Goal: Task Accomplishment & Management: Manage account settings

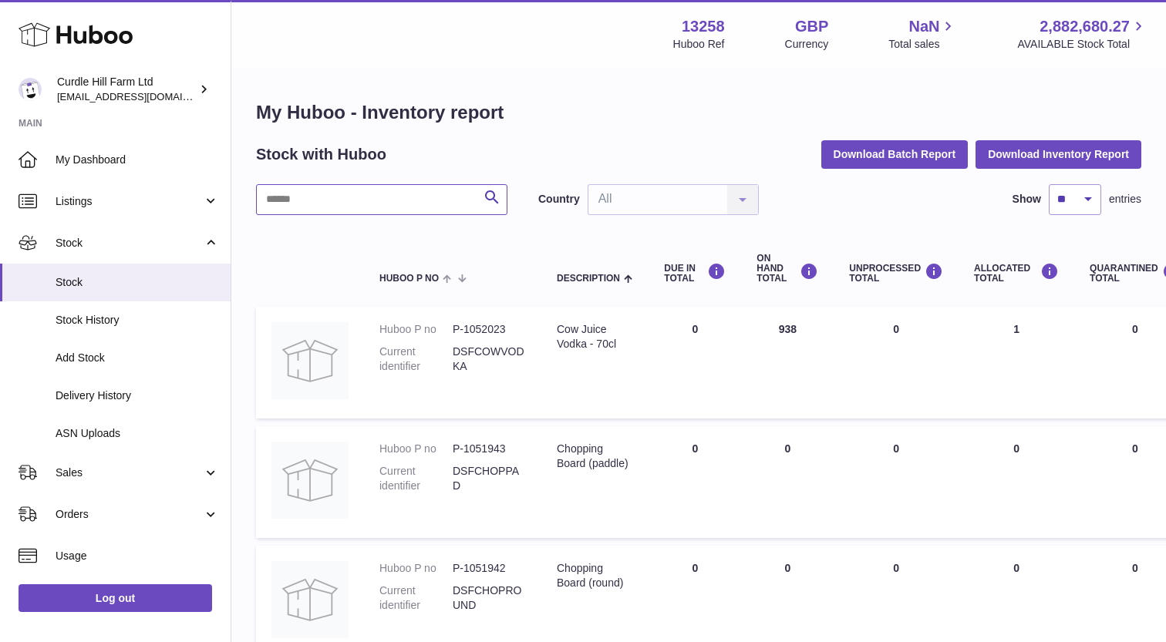
click at [286, 196] on input "text" at bounding box center [381, 199] width 251 height 31
type input "*"
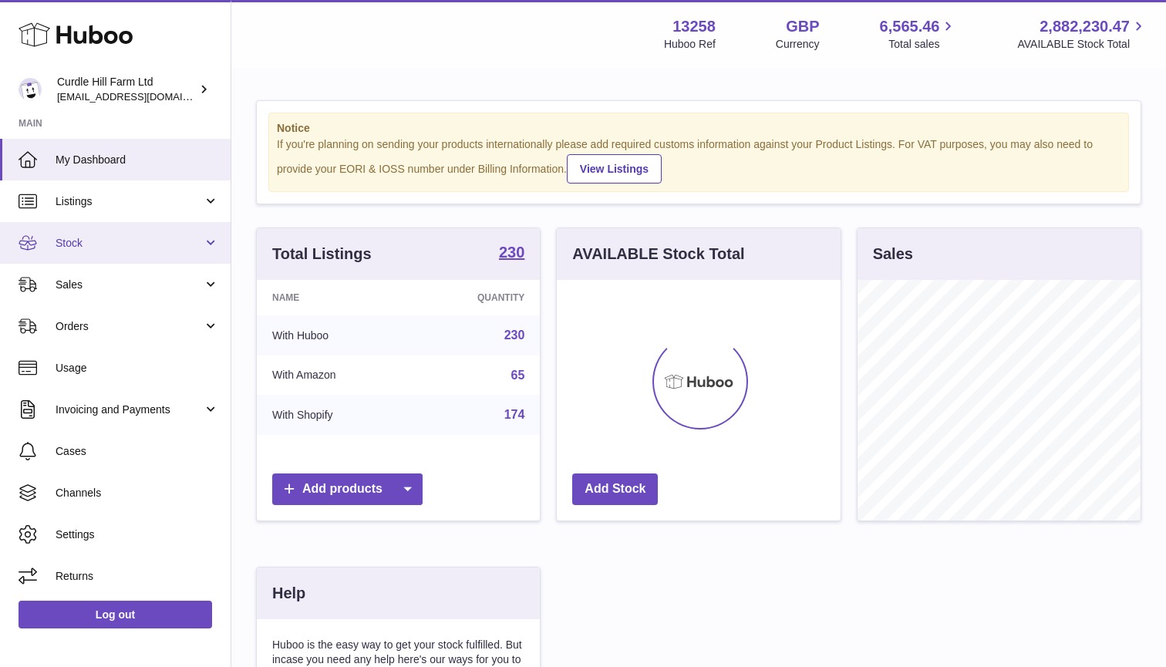
scroll to position [241, 284]
click at [103, 251] on link "Stock" at bounding box center [115, 243] width 231 height 42
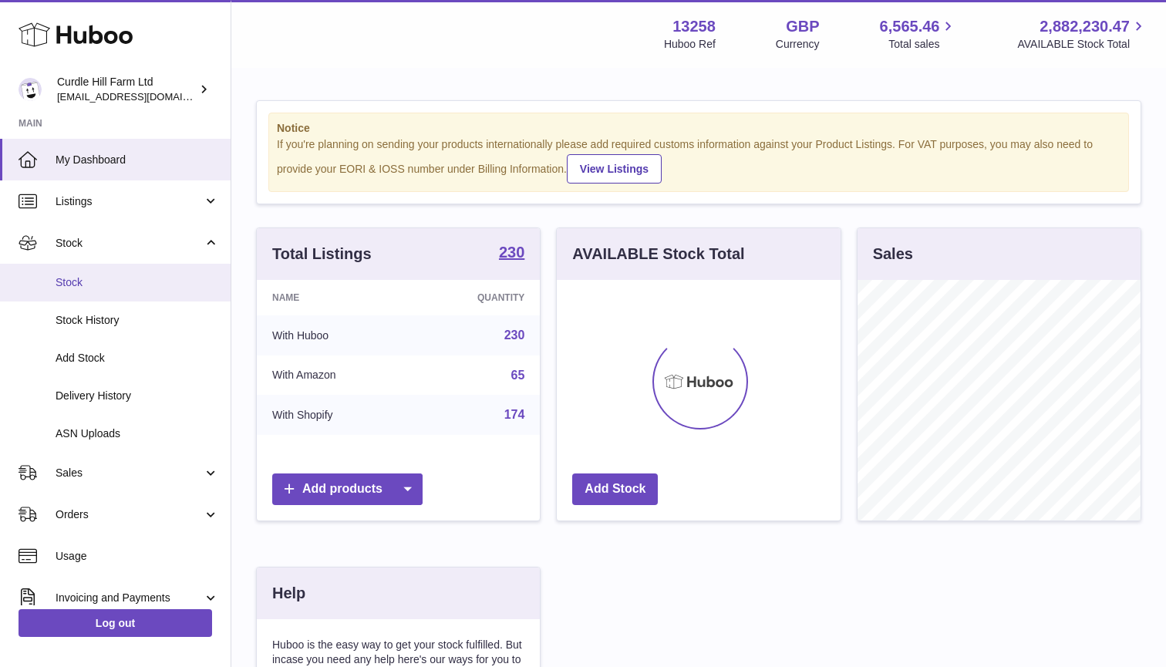
click at [69, 278] on span "Stock" at bounding box center [137, 282] width 163 height 15
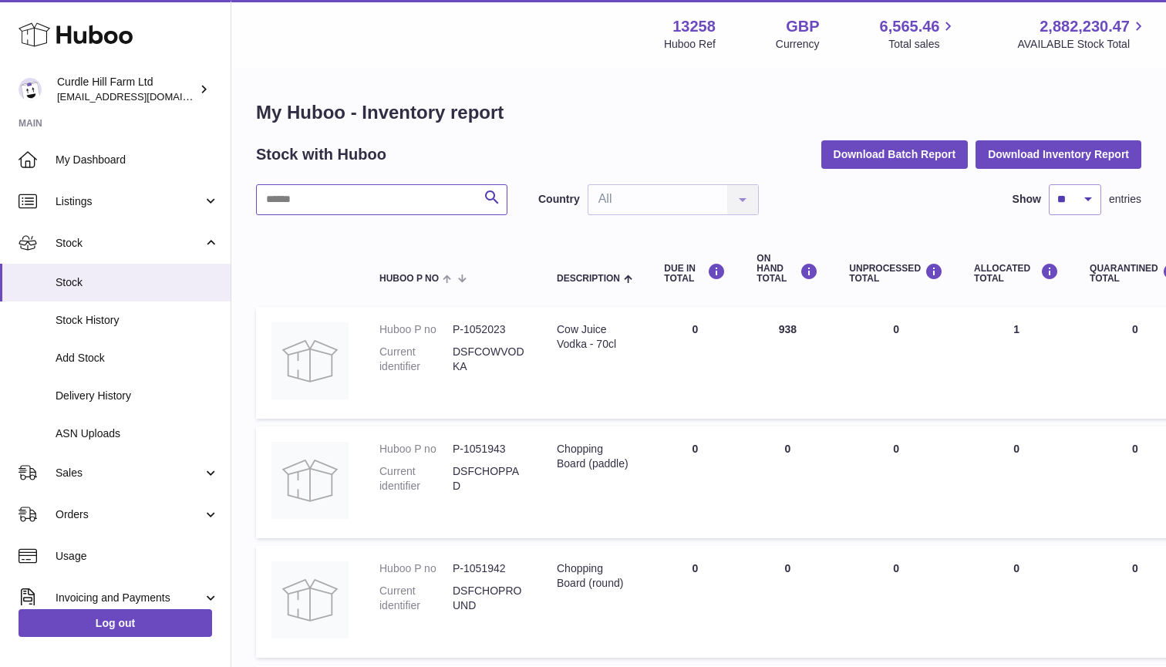
click at [352, 186] on input "text" at bounding box center [381, 199] width 251 height 31
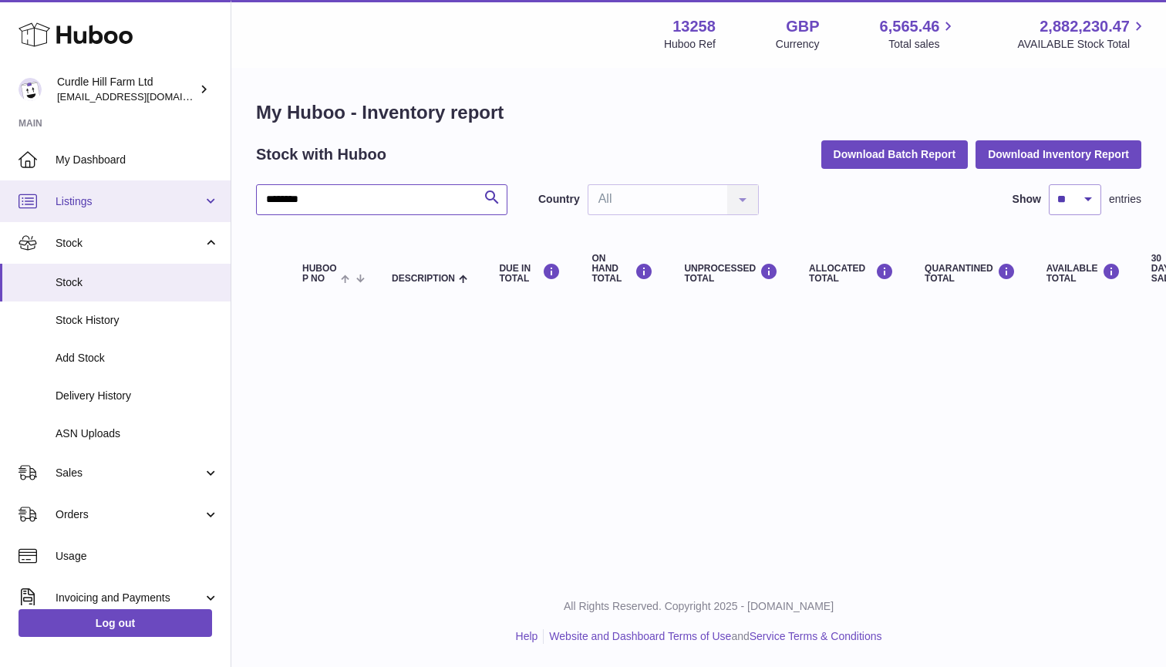
type input "********"
click at [83, 208] on link "Listings" at bounding box center [115, 201] width 231 height 42
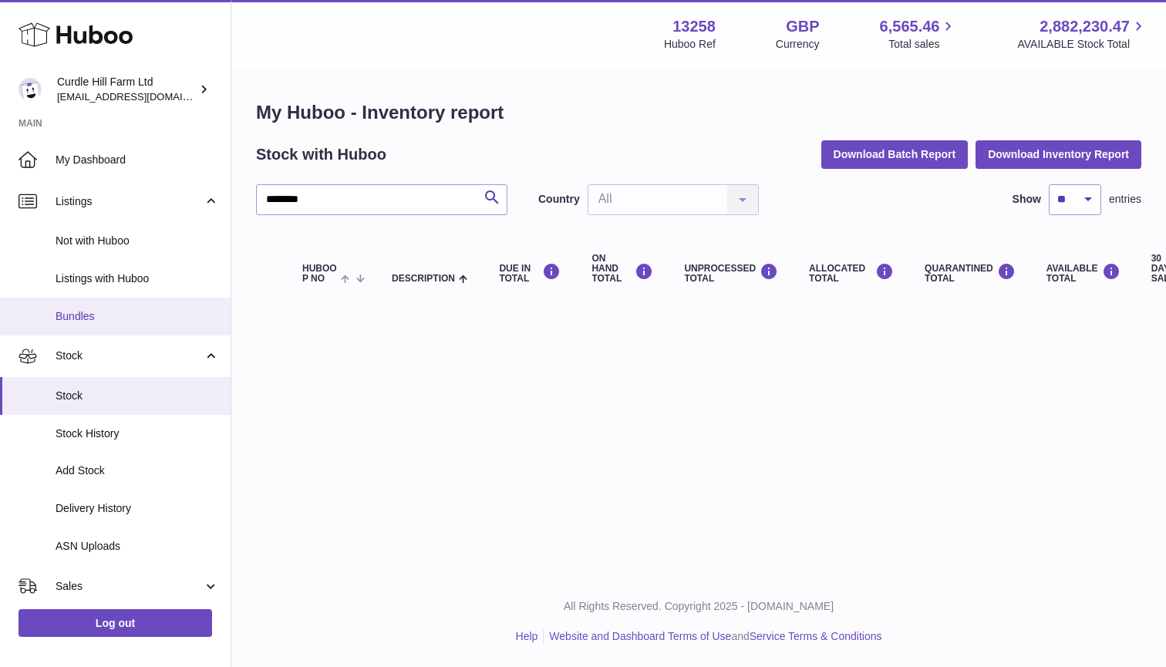
click at [93, 305] on link "Bundles" at bounding box center [115, 317] width 231 height 38
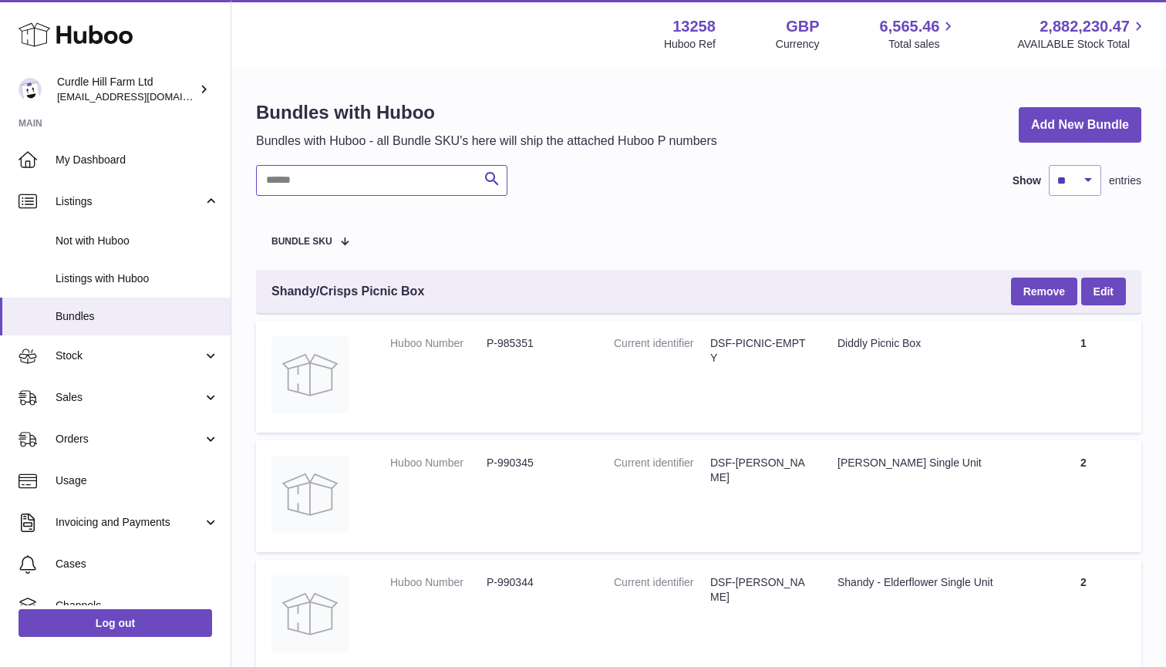
click at [304, 170] on input "text" at bounding box center [381, 180] width 251 height 31
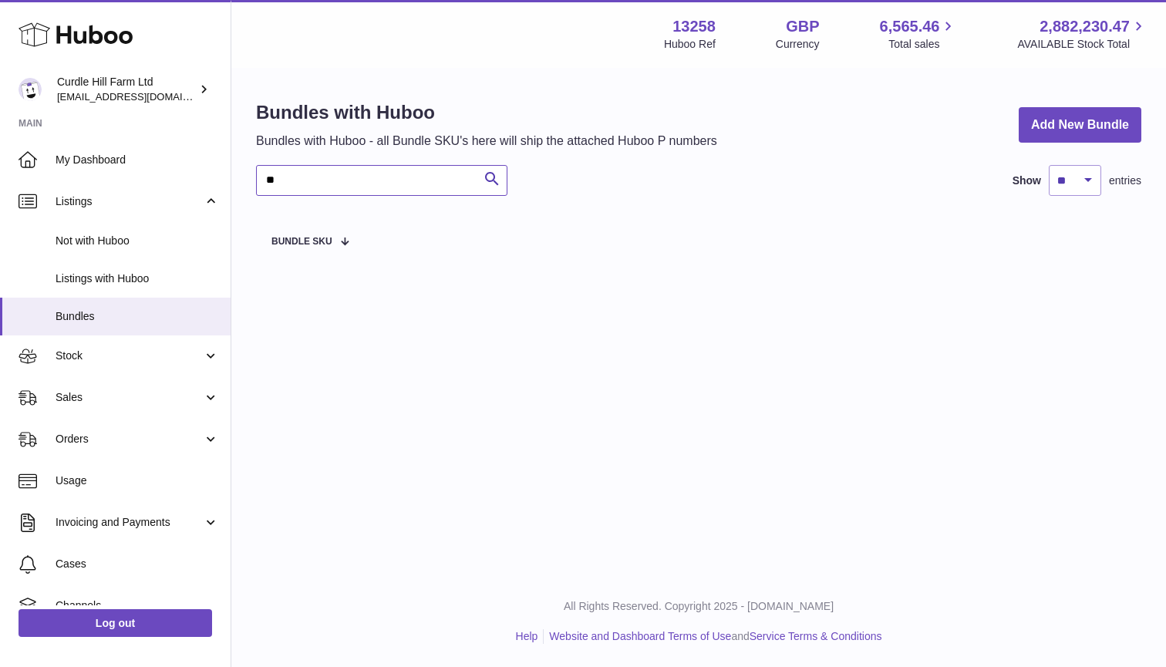
type input "*"
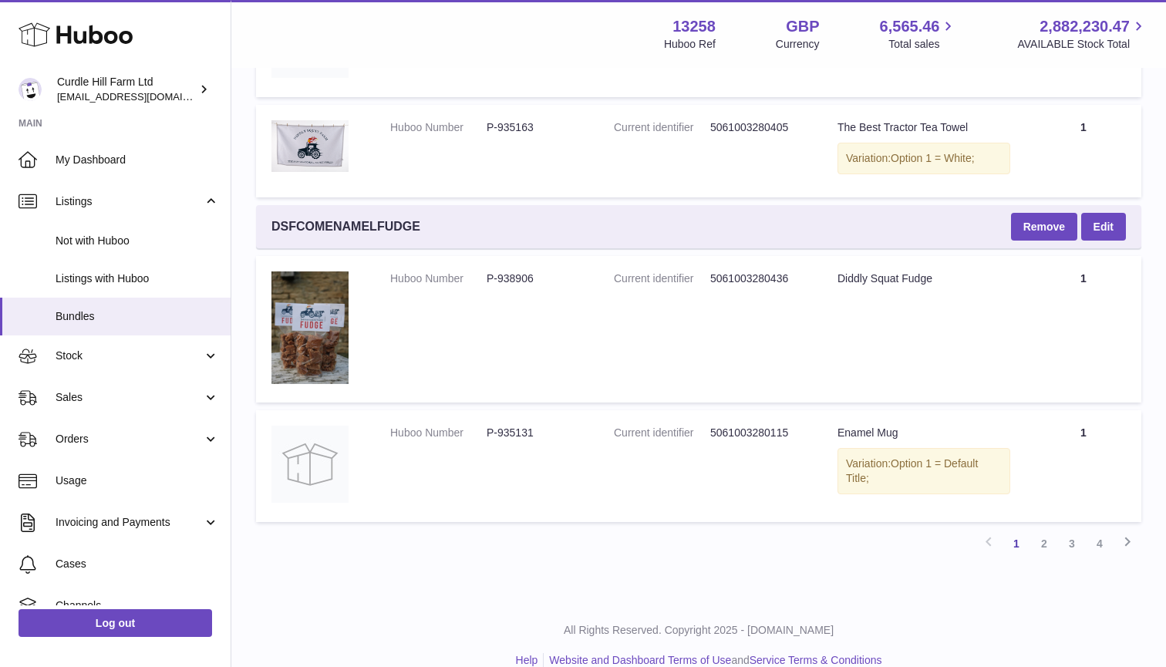
scroll to position [3910, 0]
click at [1045, 531] on link "2" at bounding box center [1044, 545] width 28 height 28
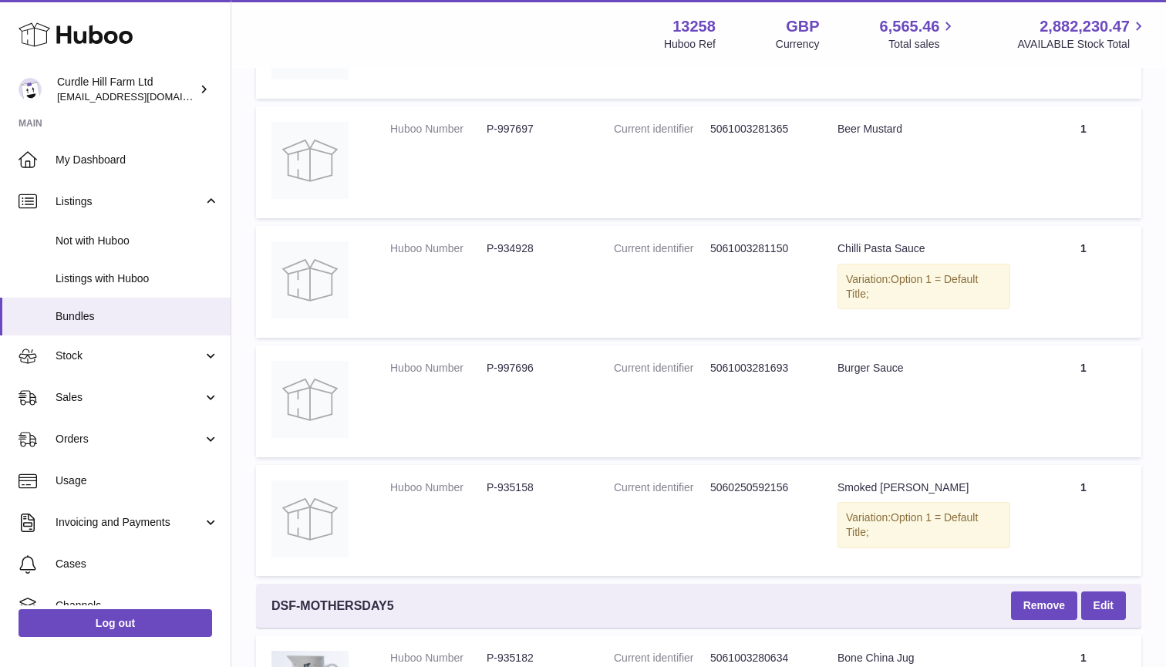
scroll to position [2190, 1]
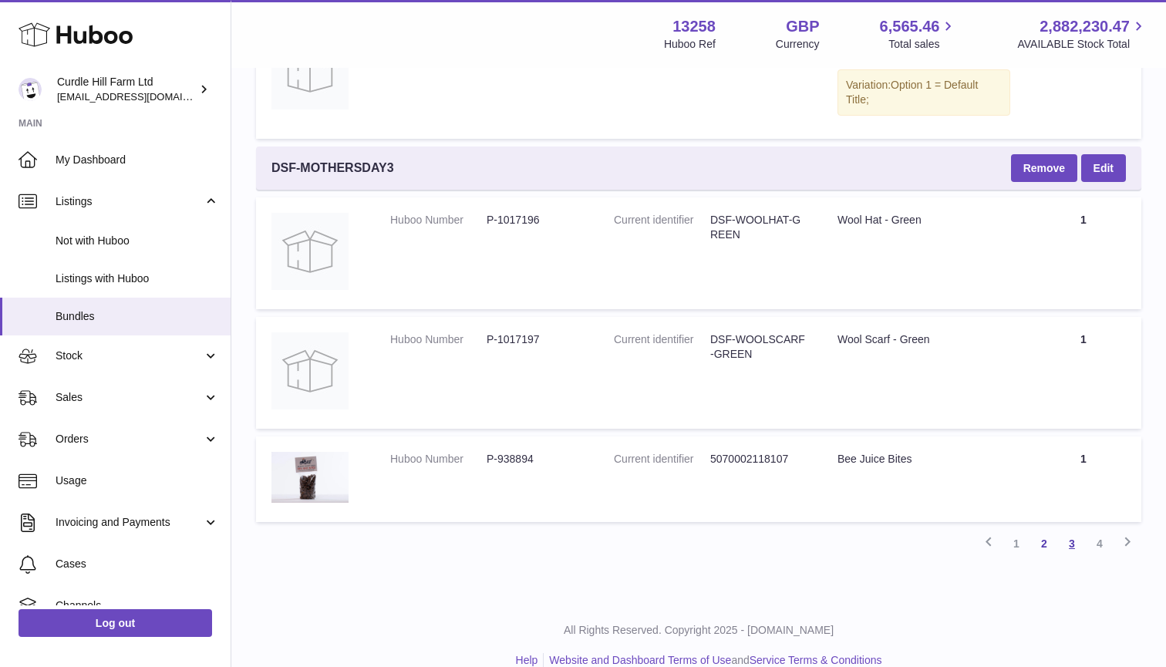
click at [1073, 530] on link "3" at bounding box center [1072, 544] width 28 height 28
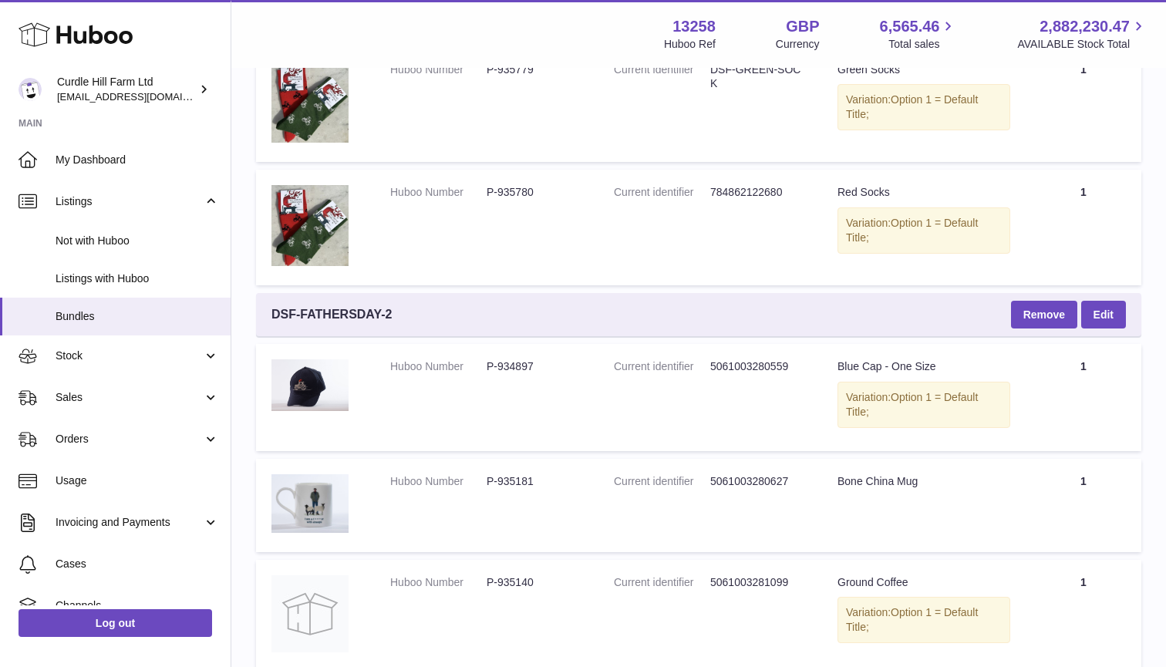
scroll to position [4509, 1]
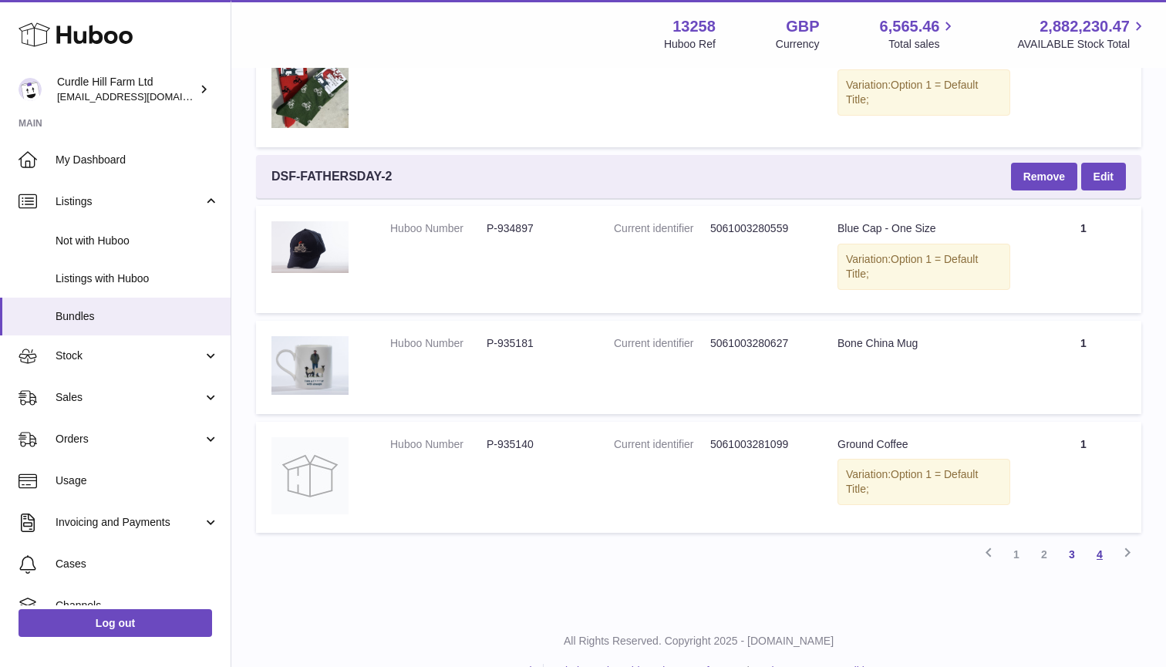
click at [1100, 541] on link "4" at bounding box center [1100, 555] width 28 height 28
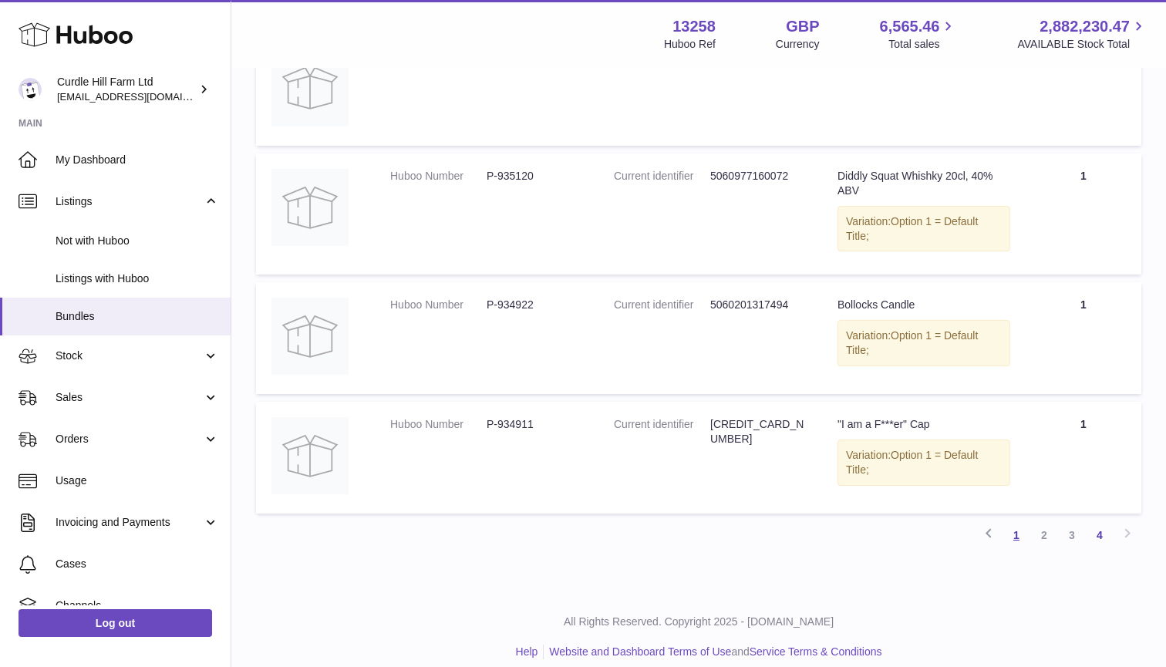
click at [1021, 523] on link "1" at bounding box center [1016, 535] width 28 height 28
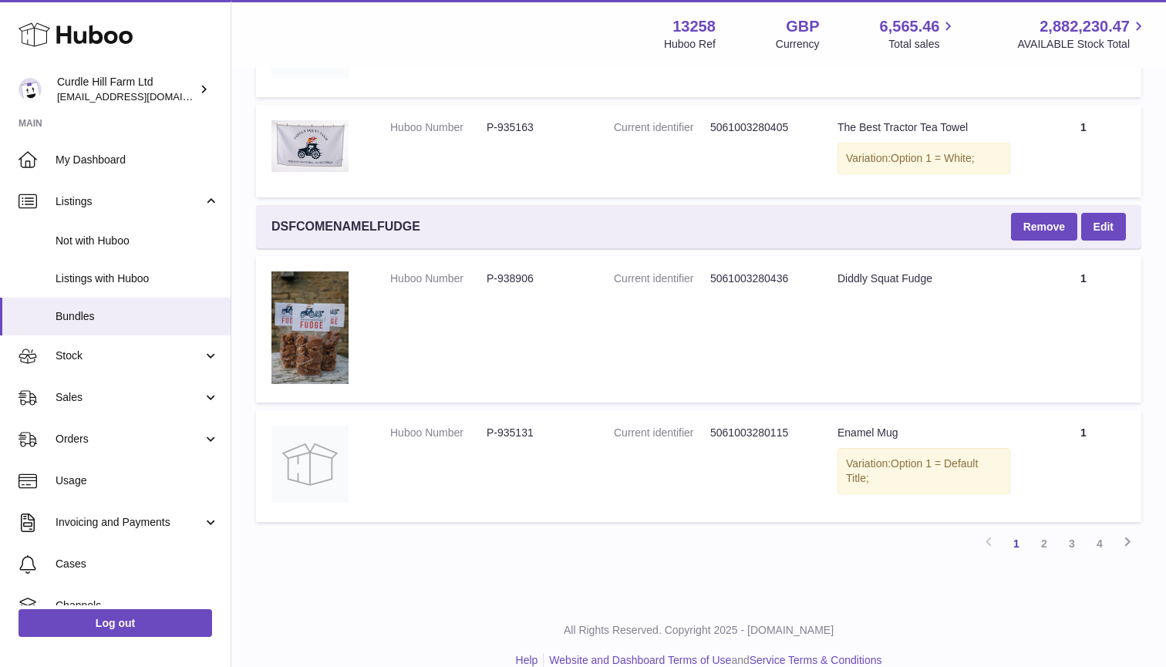
scroll to position [3910, 0]
click at [1042, 531] on link "2" at bounding box center [1044, 545] width 28 height 28
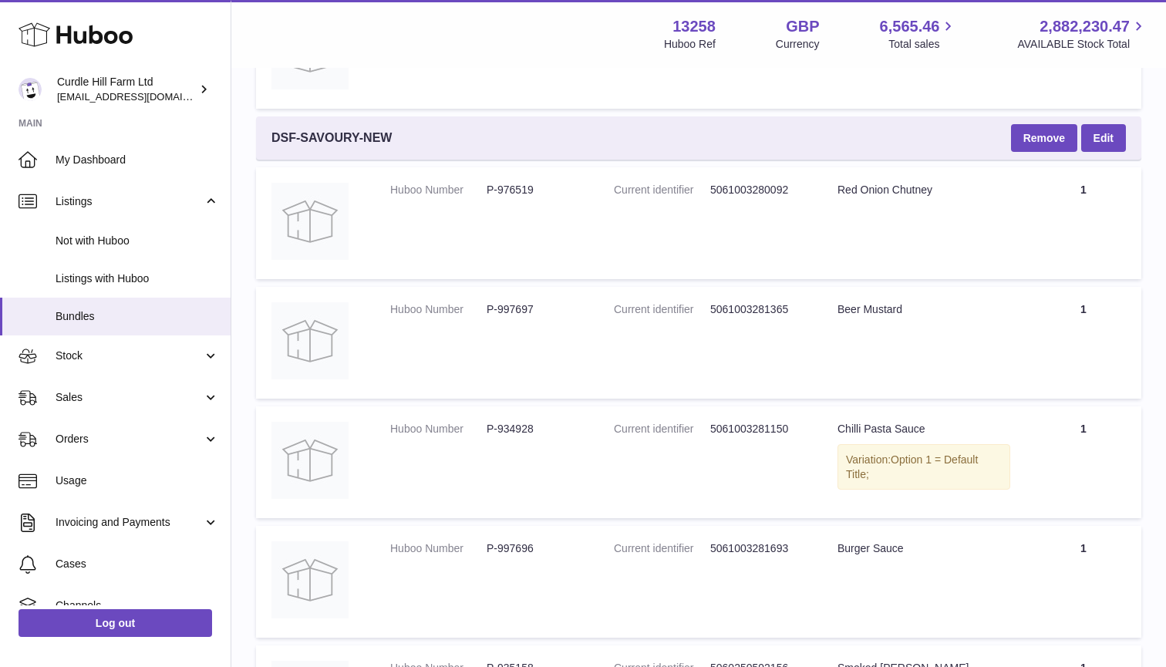
scroll to position [2009, 0]
click at [1104, 128] on link "Edit" at bounding box center [1103, 138] width 45 height 28
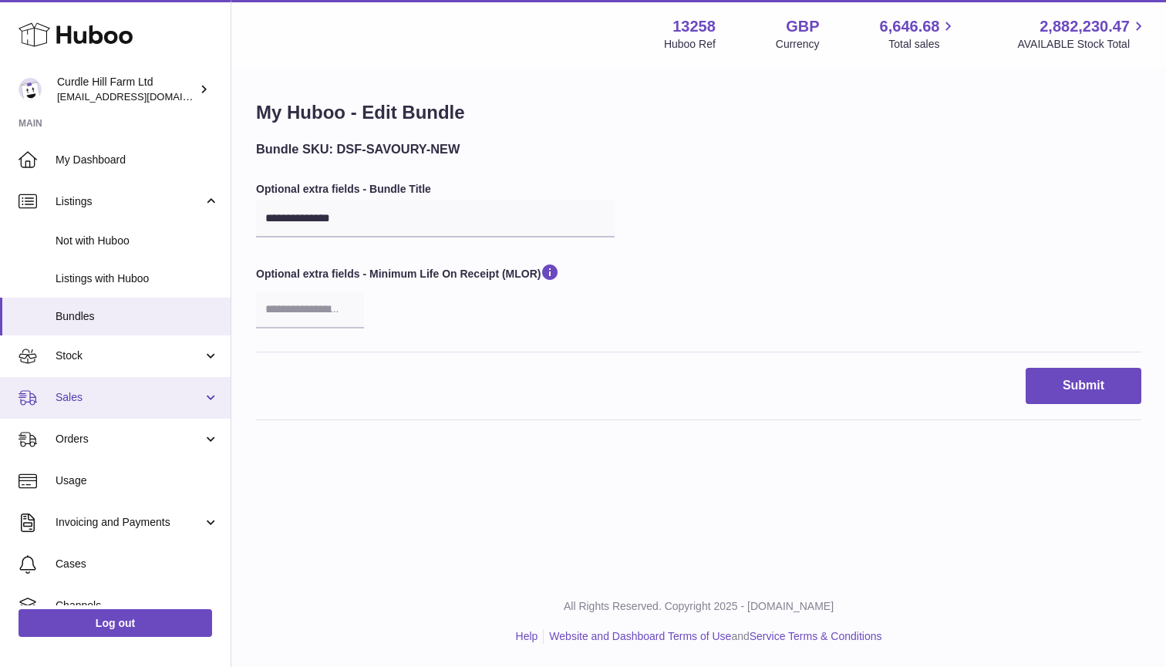
click at [99, 400] on span "Sales" at bounding box center [129, 397] width 147 height 15
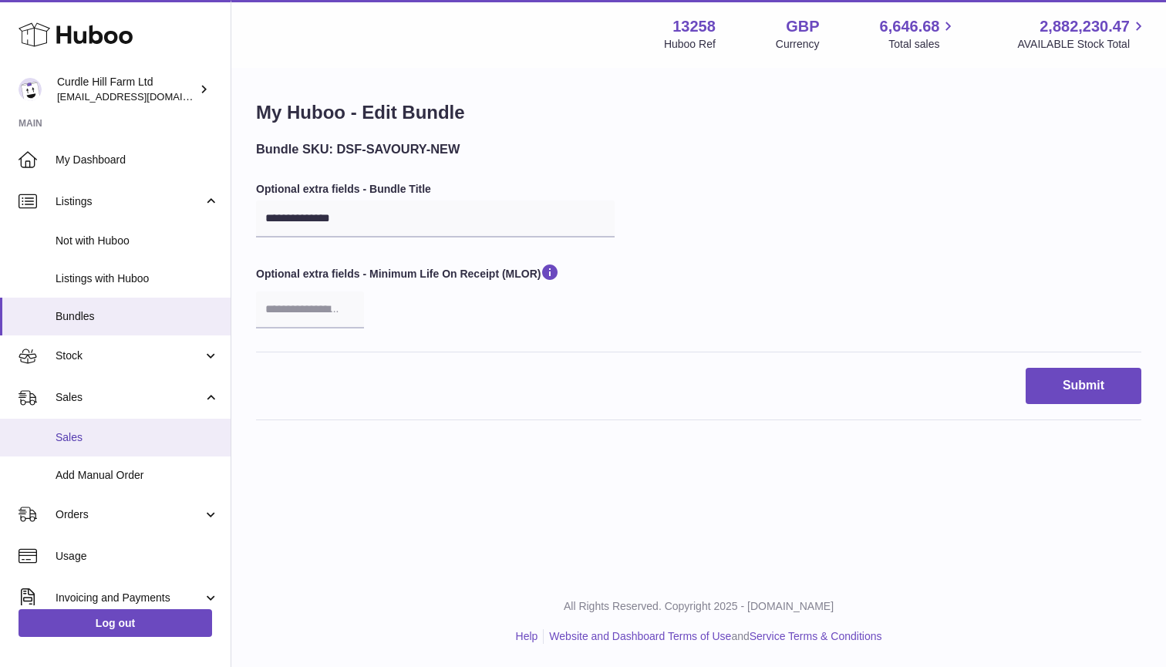
click at [97, 435] on span "Sales" at bounding box center [137, 437] width 163 height 15
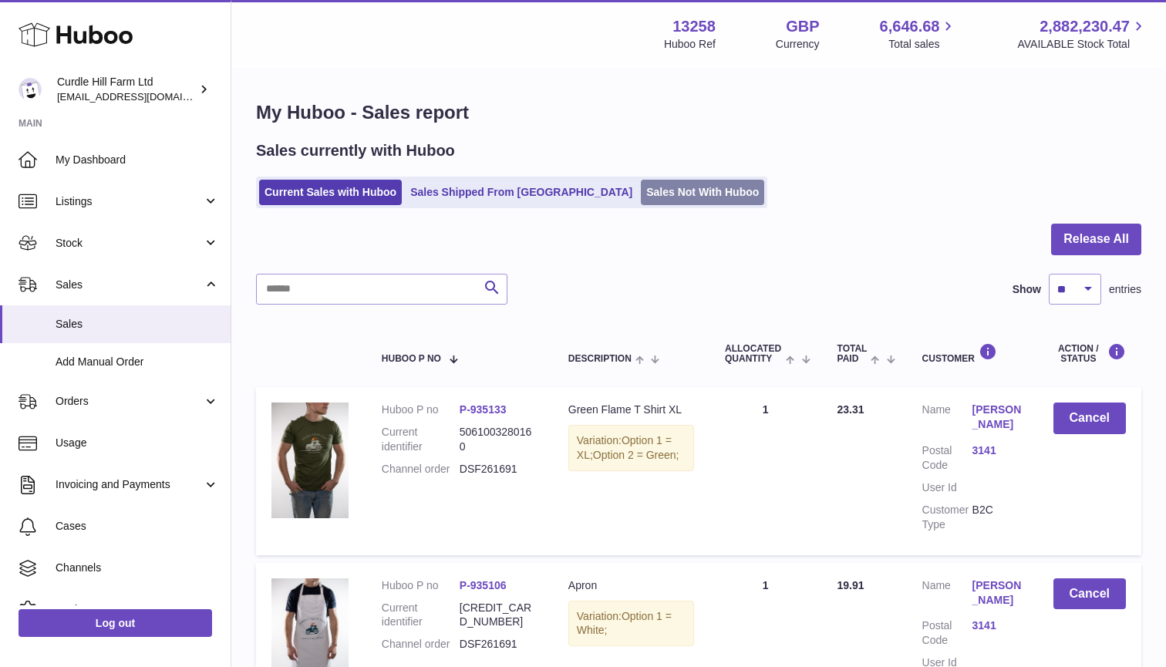
click at [641, 187] on link "Sales Not With Huboo" at bounding box center [702, 192] width 123 height 25
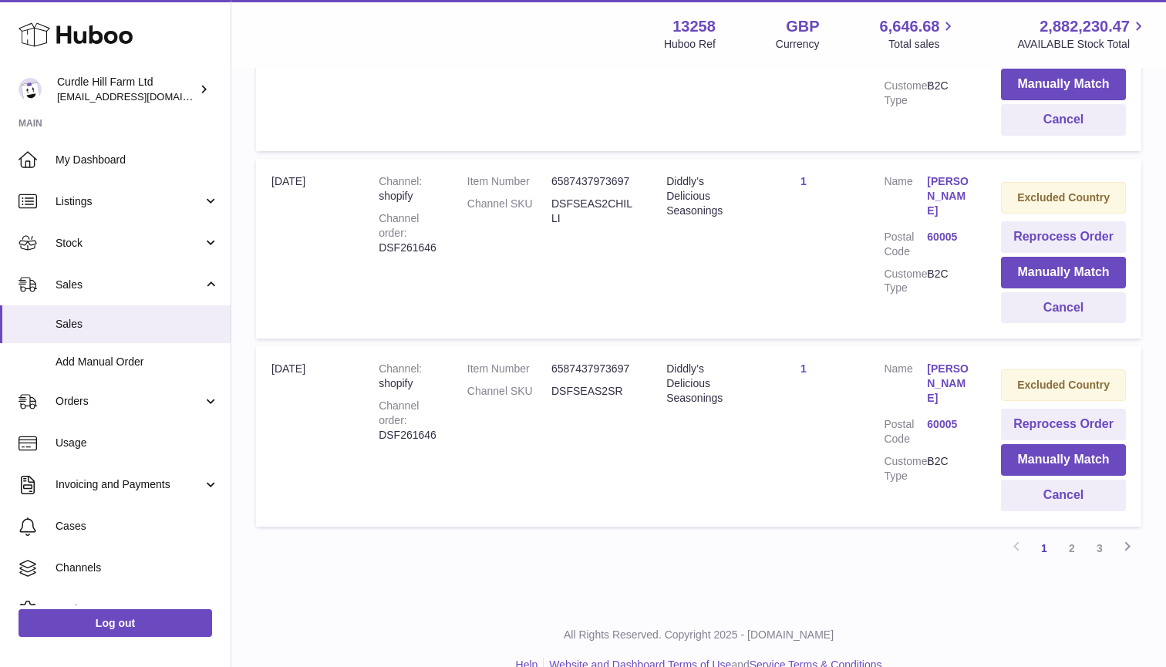
scroll to position [1753, 0]
click at [1067, 535] on link "2" at bounding box center [1072, 549] width 28 height 28
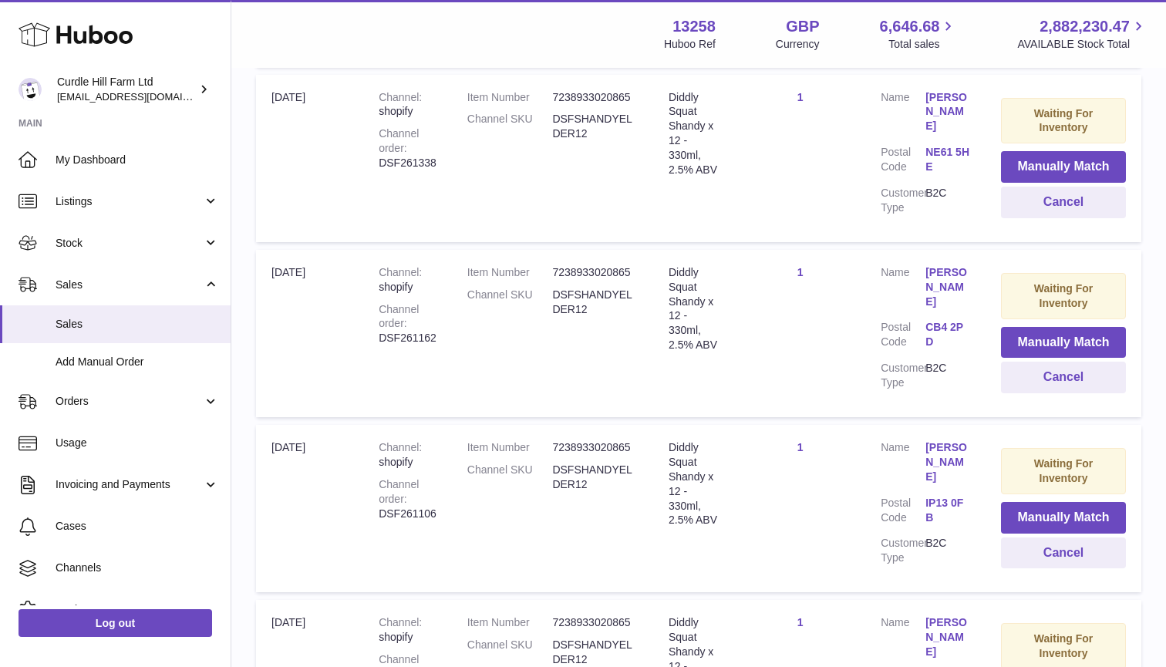
scroll to position [1694, 1]
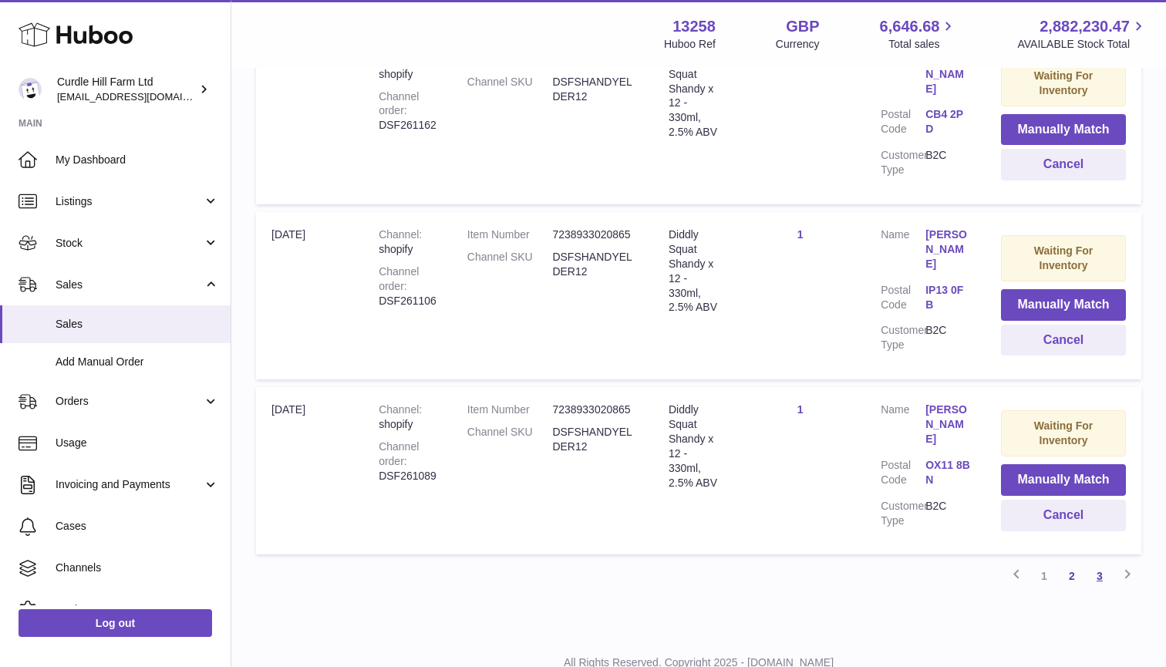
click at [1103, 562] on link "3" at bounding box center [1100, 576] width 28 height 28
